Goal: Register for event/course

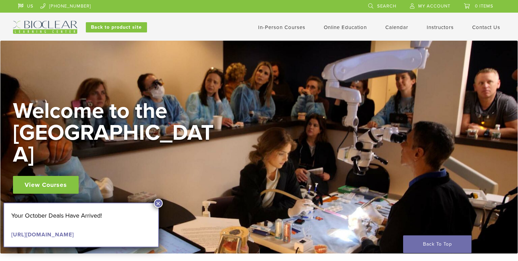
click at [273, 28] on link "In-Person Courses" at bounding box center [281, 27] width 47 height 6
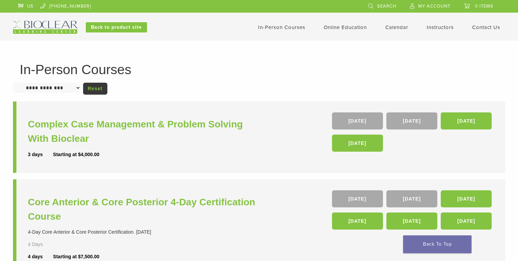
click at [280, 28] on link "In-Person Courses" at bounding box center [281, 27] width 47 height 6
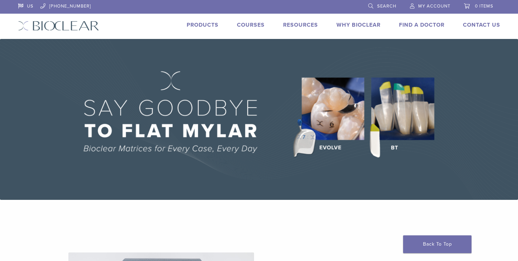
click at [196, 24] on link "Products" at bounding box center [203, 25] width 32 height 7
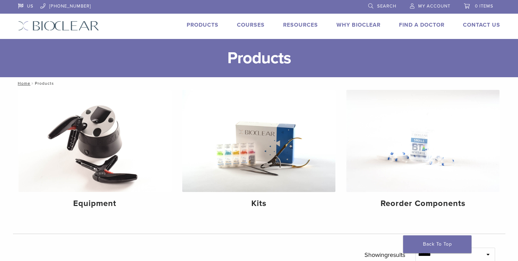
click at [260, 23] on link "Courses" at bounding box center [251, 25] width 28 height 7
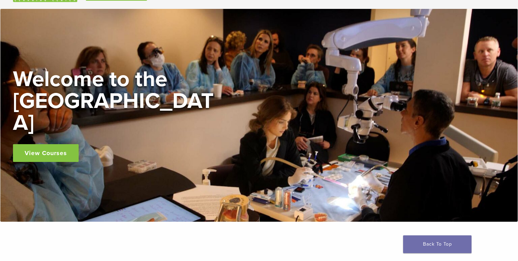
scroll to position [103, 0]
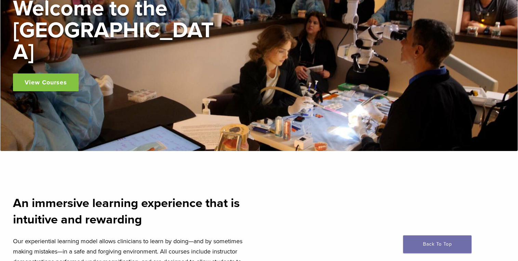
click at [38, 73] on link "View Courses" at bounding box center [46, 82] width 66 height 18
